Goal: Task Accomplishment & Management: Complete application form

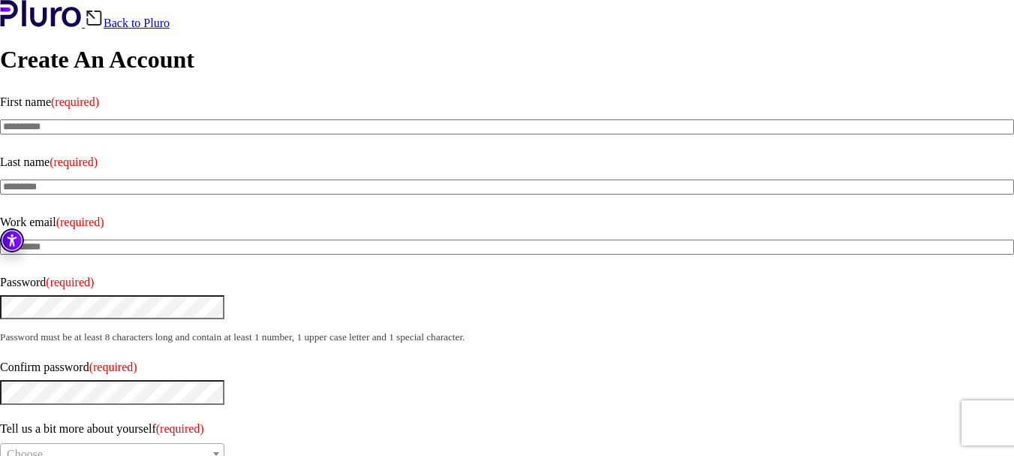
click at [92, 120] on input "First name (required)" at bounding box center [507, 126] width 1014 height 15
click at [99, 101] on span "(required)" at bounding box center [75, 101] width 48 height 13
click at [107, 119] on input "First name (required)" at bounding box center [507, 126] width 1014 height 15
click at [109, 119] on input "First name (required)" at bounding box center [507, 126] width 1014 height 15
click at [109, 127] on input "First name (required)" at bounding box center [507, 126] width 1014 height 15
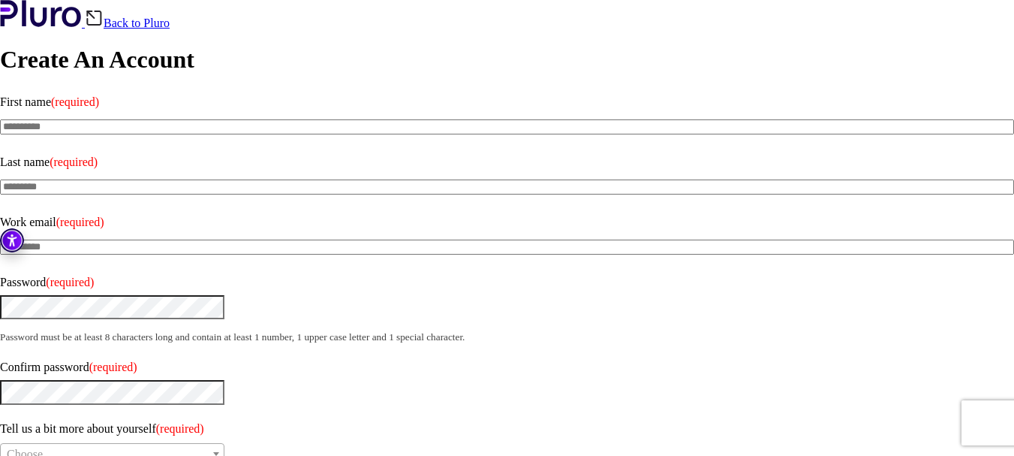
type input "**********"
click at [134, 179] on input "Last name (required)" at bounding box center [507, 186] width 1014 height 15
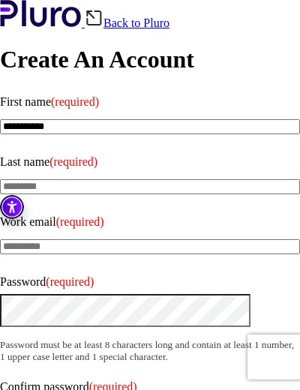
click at [12, 208] on img "Accessibility Tool" at bounding box center [12, 207] width 24 height 24
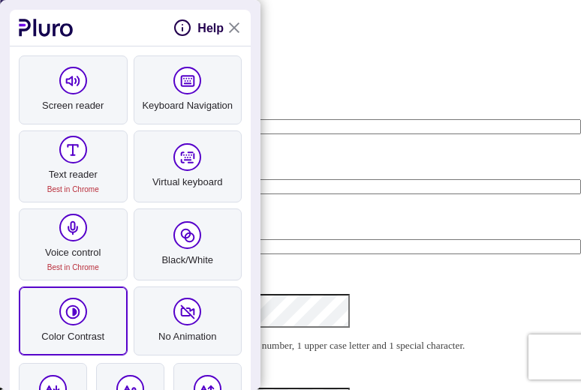
click at [74, 312] on icon "pluro accessibility toolbar" at bounding box center [75, 313] width 4 height 8
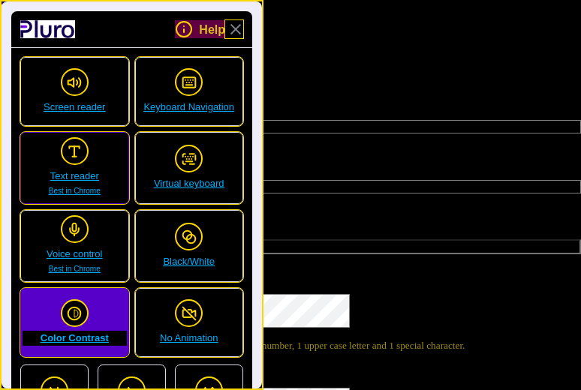
click at [80, 186] on span "Best in Chrome" at bounding box center [75, 191] width 104 height 15
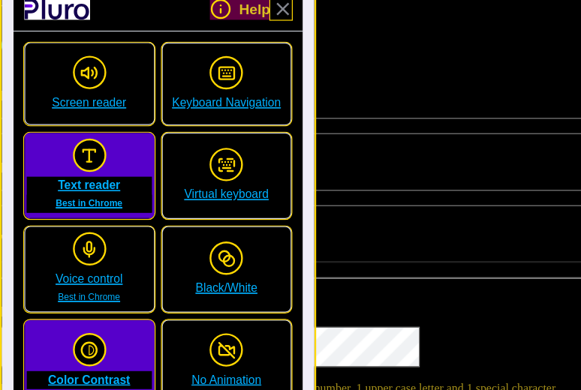
click at [104, 27] on img at bounding box center [94, 18] width 19 height 18
